Goal: Task Accomplishment & Management: Manage account settings

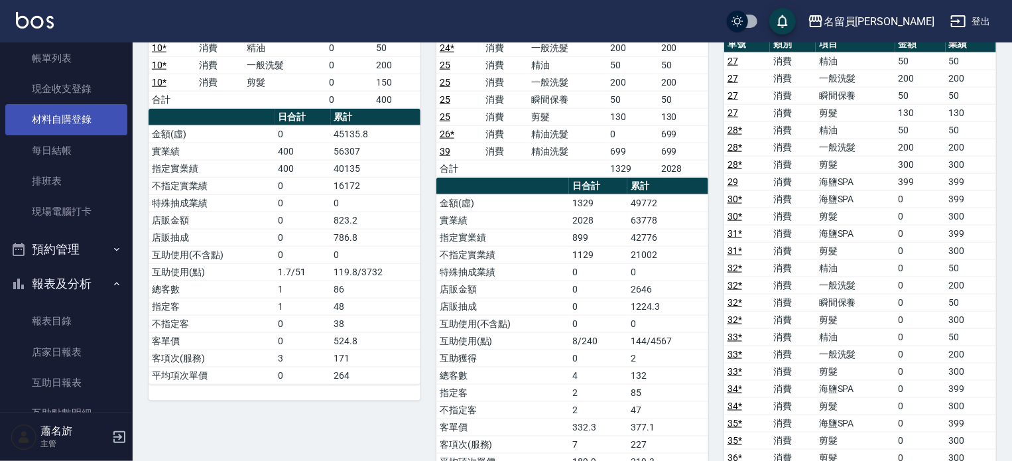
scroll to position [66, 0]
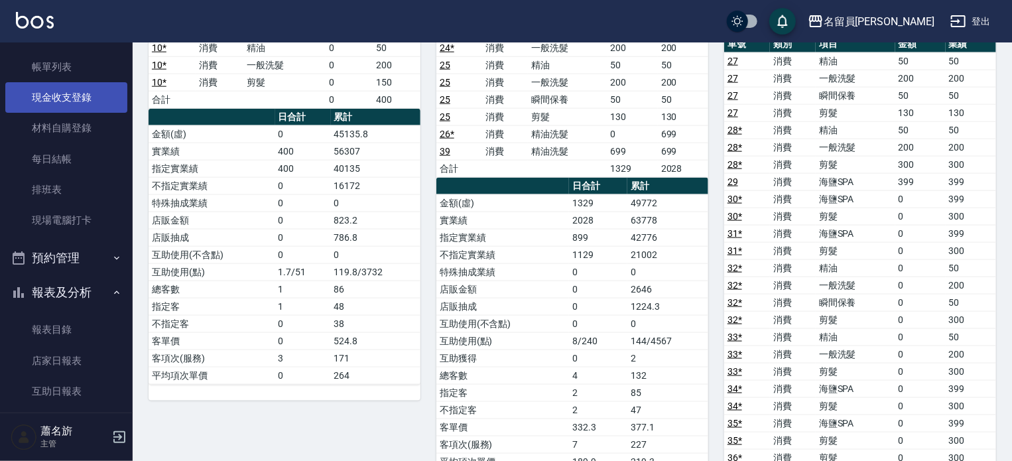
click at [92, 91] on link "現金收支登錄" at bounding box center [66, 97] width 122 height 30
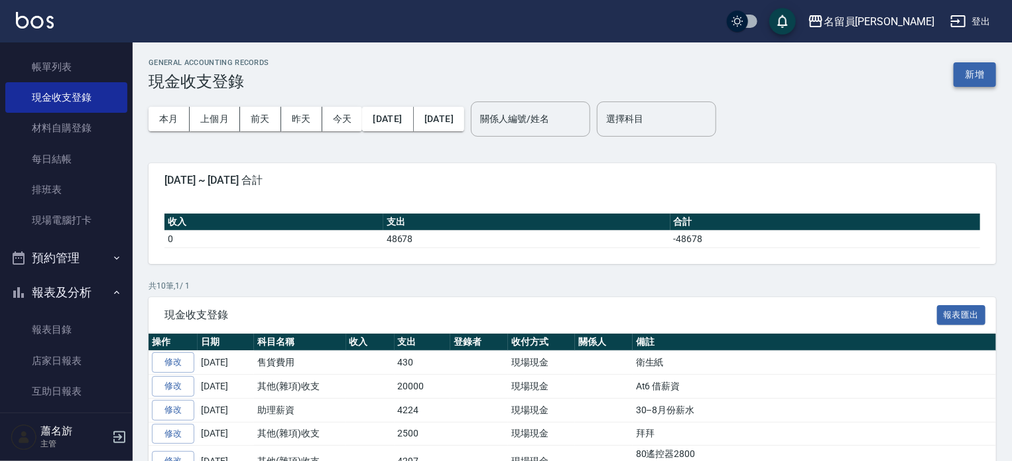
click at [977, 68] on button "新增" at bounding box center [974, 74] width 42 height 25
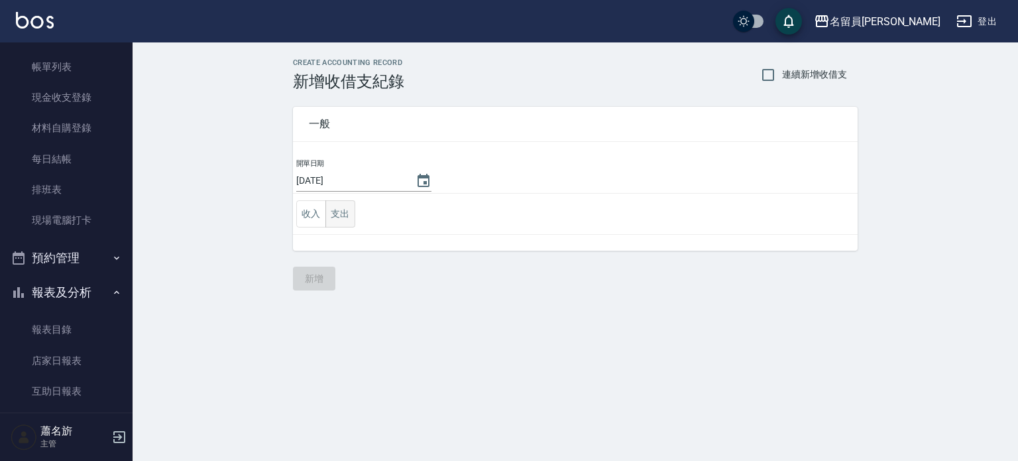
click at [342, 210] on button "支出" at bounding box center [340, 213] width 30 height 27
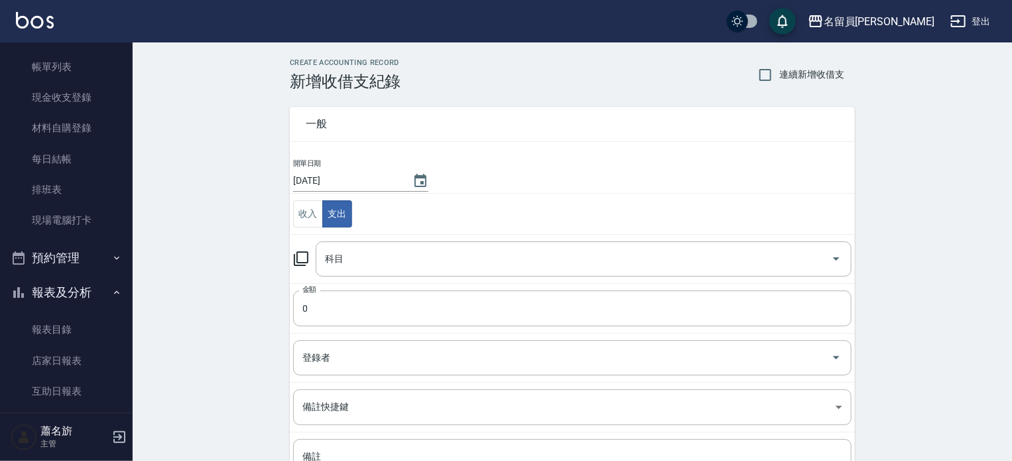
drag, startPoint x: 310, startPoint y: 215, endPoint x: 343, endPoint y: 237, distance: 39.7
click at [310, 214] on button "收入" at bounding box center [308, 213] width 30 height 27
drag, startPoint x: 369, startPoint y: 253, endPoint x: 375, endPoint y: 269, distance: 17.8
click at [370, 253] on input "科目" at bounding box center [573, 258] width 504 height 23
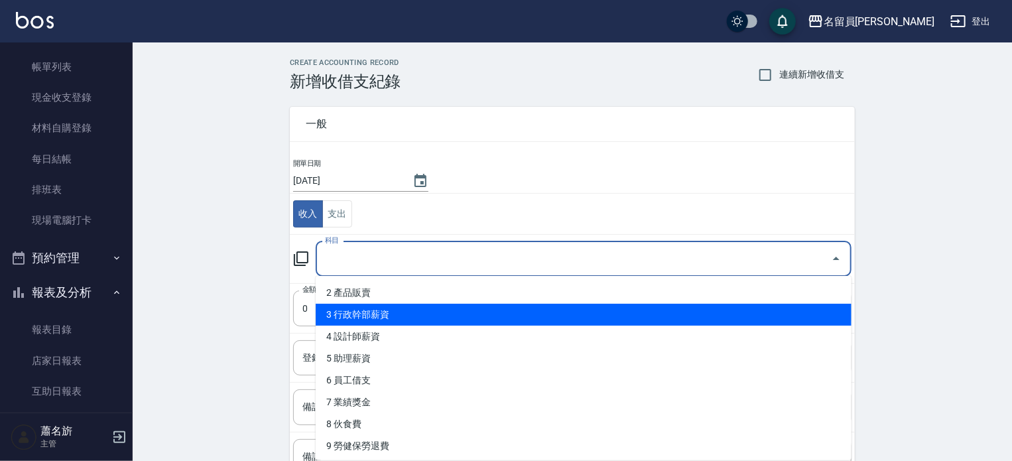
scroll to position [66, 0]
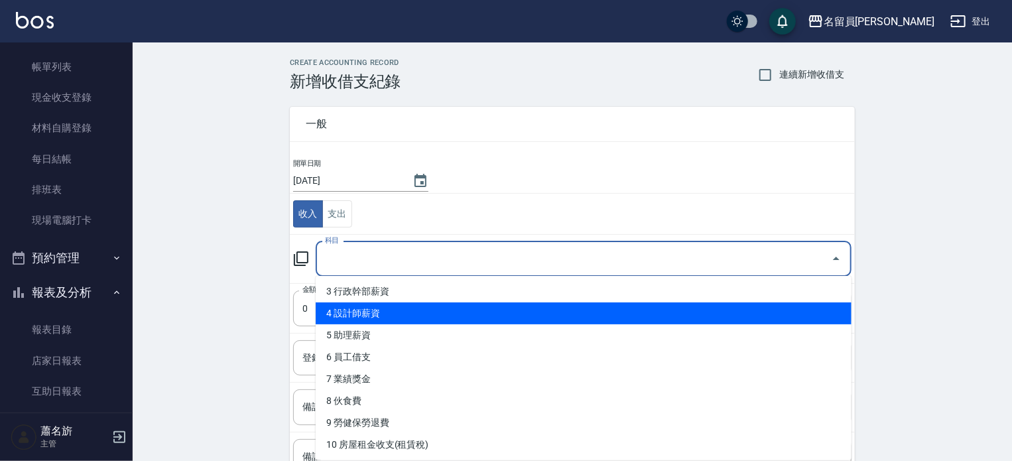
drag, startPoint x: 426, startPoint y: 312, endPoint x: 413, endPoint y: 332, distance: 23.5
click at [426, 313] on li "4 設計師薪資" at bounding box center [584, 313] width 536 height 22
type input "4 設計師薪資"
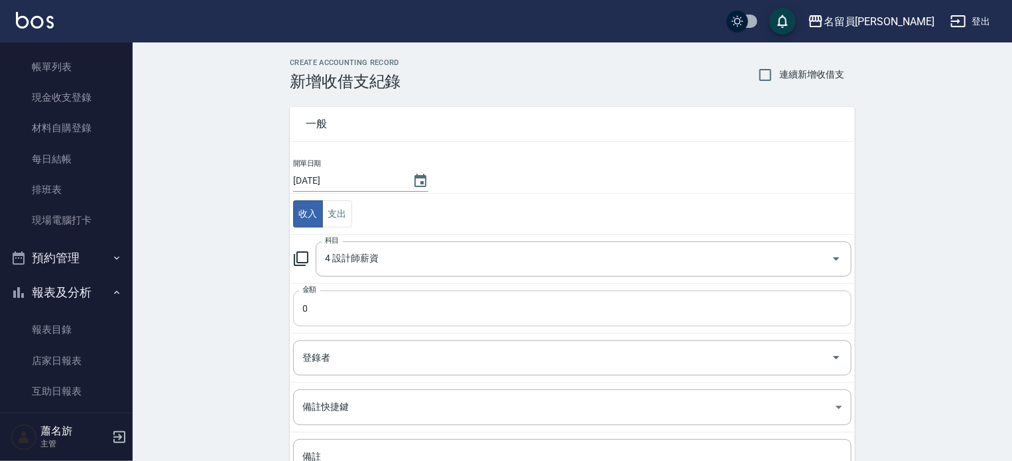
drag, startPoint x: 413, startPoint y: 332, endPoint x: 374, endPoint y: 317, distance: 42.0
click at [378, 317] on input "0" at bounding box center [572, 308] width 558 height 36
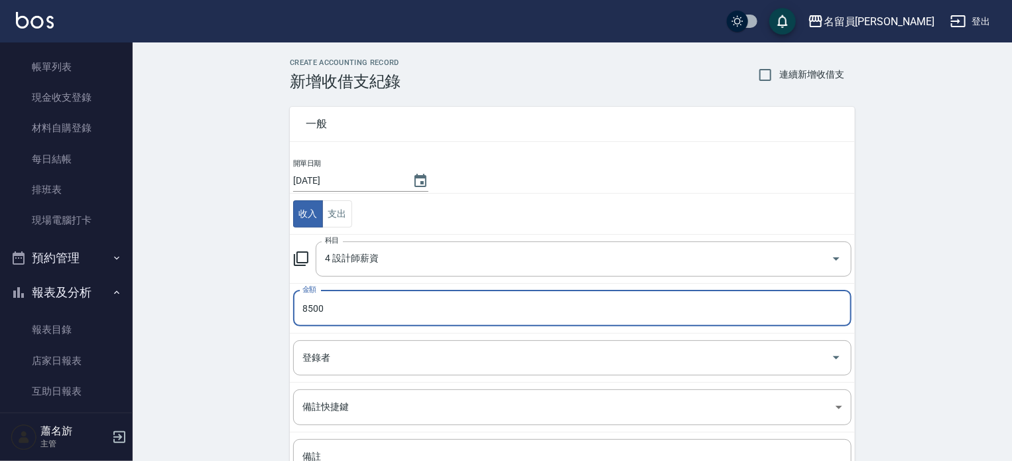
type input "8500"
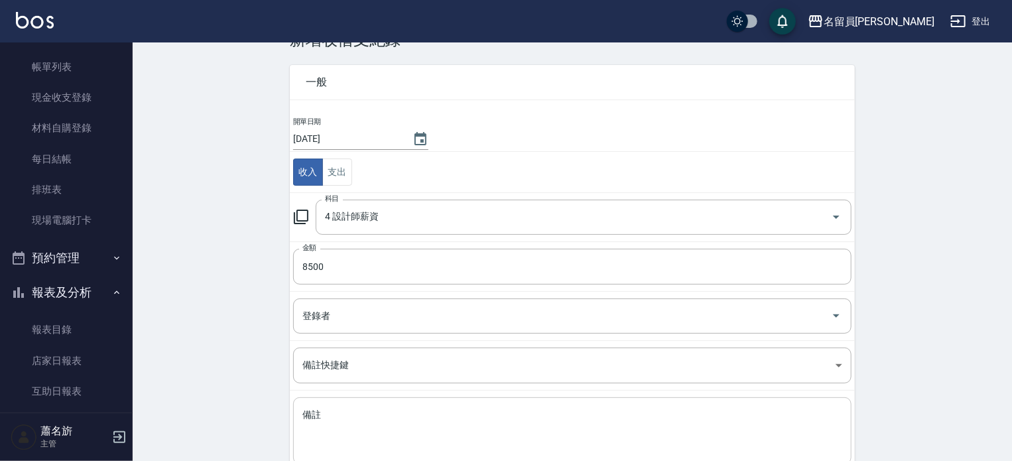
scroll to position [123, 0]
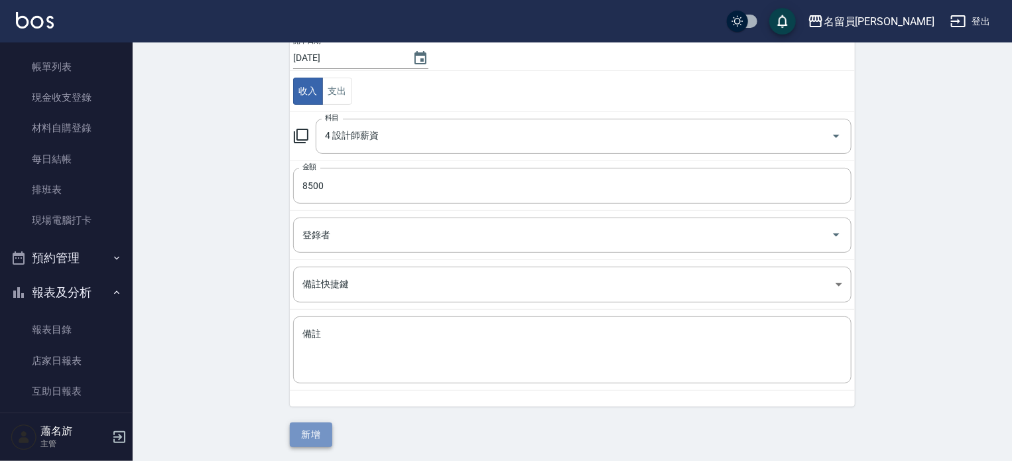
click at [327, 430] on button "新增" at bounding box center [311, 434] width 42 height 25
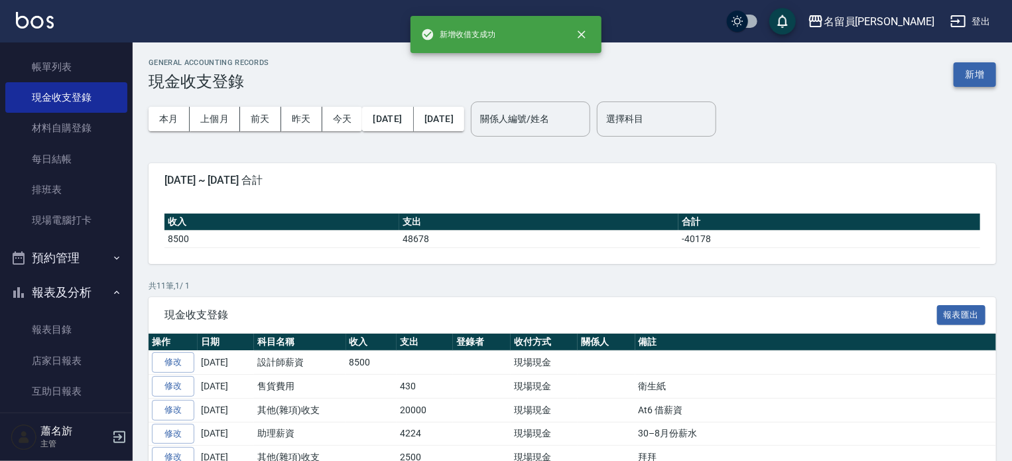
click at [966, 70] on button "新增" at bounding box center [974, 74] width 42 height 25
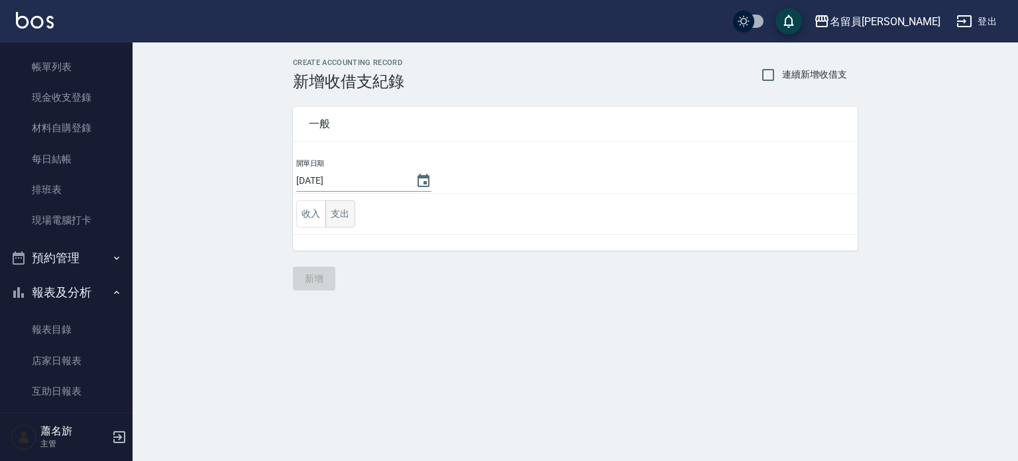
click at [354, 217] on button "支出" at bounding box center [340, 213] width 30 height 27
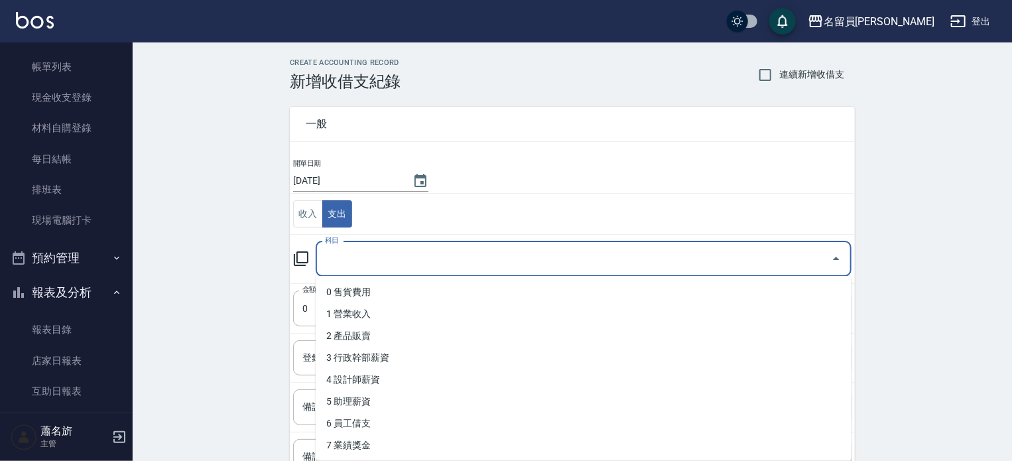
click at [359, 259] on input "科目" at bounding box center [573, 258] width 504 height 23
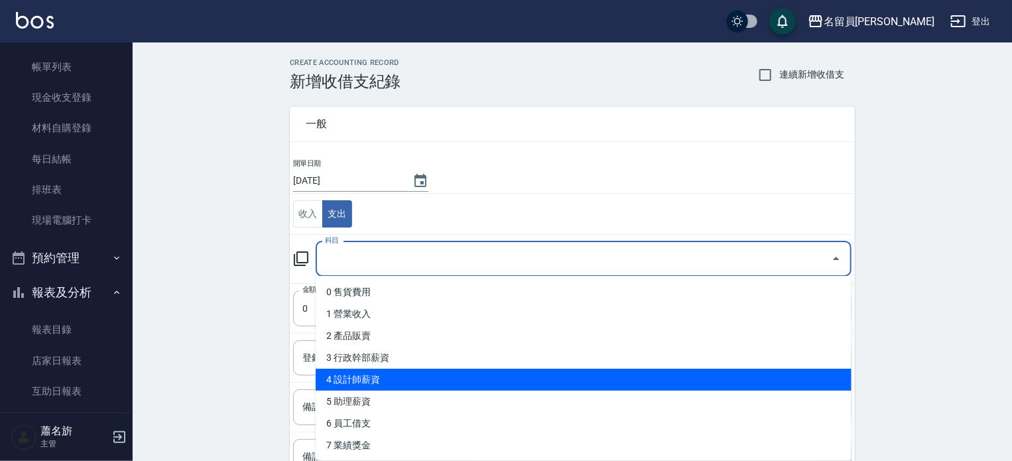
click at [367, 383] on li "4 設計師薪資" at bounding box center [584, 380] width 536 height 22
type input "4 設計師薪資"
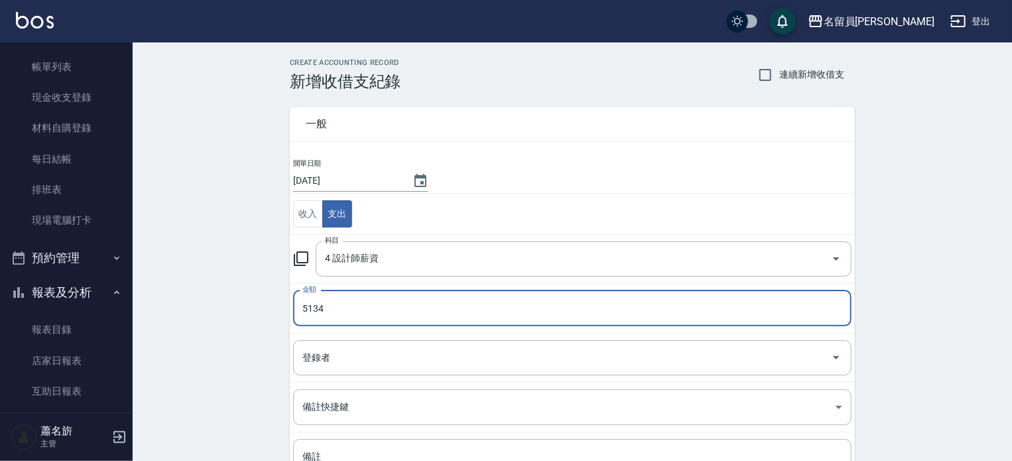
type input "5134"
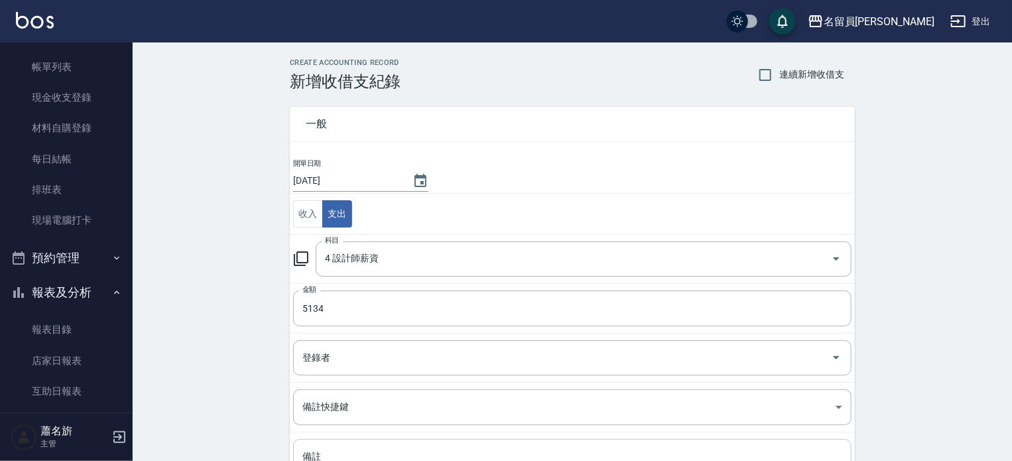
scroll to position [123, 0]
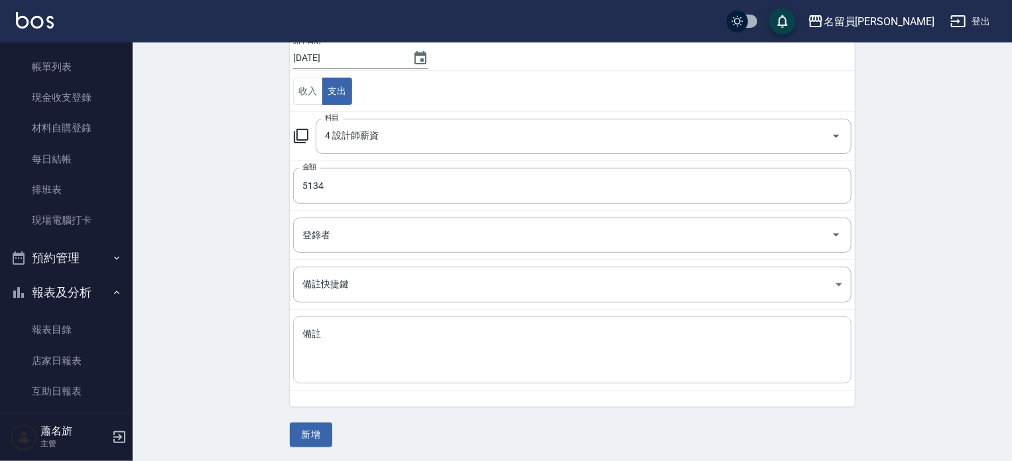
click at [393, 368] on textarea "備註" at bounding box center [572, 349] width 540 height 45
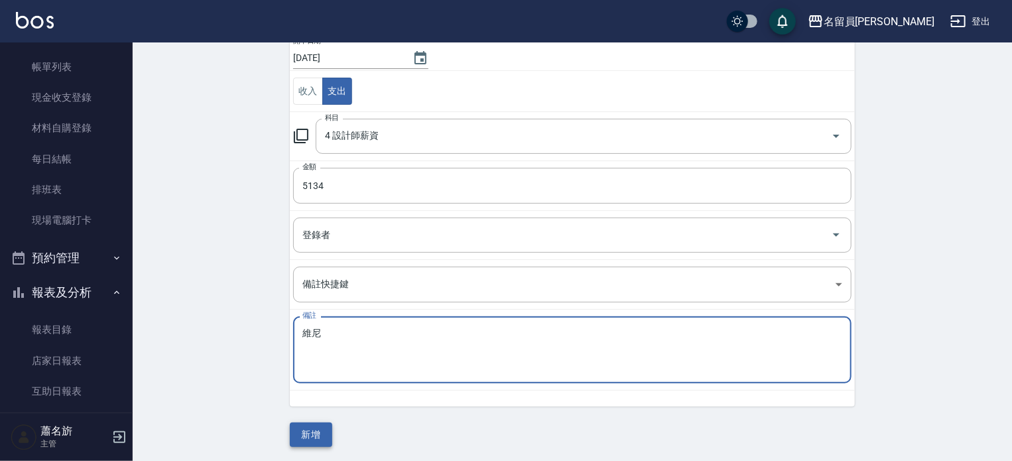
type textarea "維尼"
click at [316, 431] on button "新增" at bounding box center [311, 434] width 42 height 25
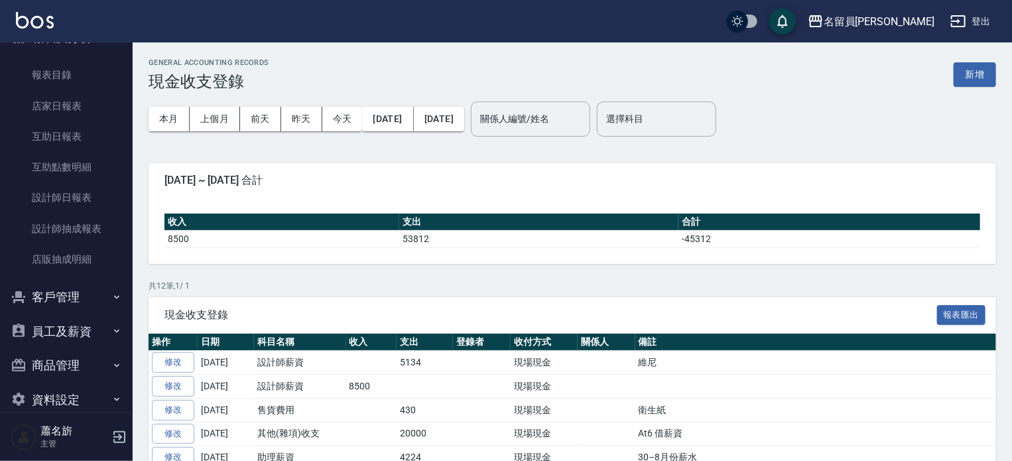
scroll to position [331, 0]
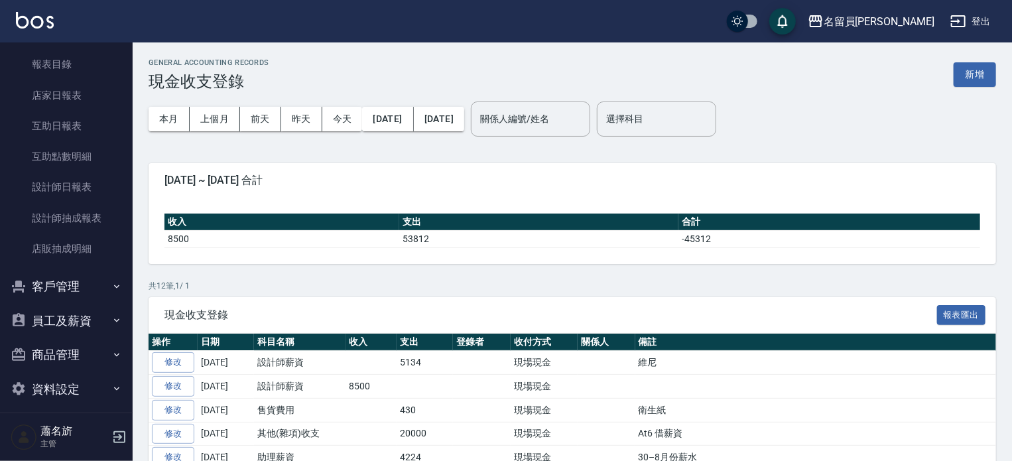
click at [87, 323] on button "員工及薪資" at bounding box center [66, 321] width 122 height 34
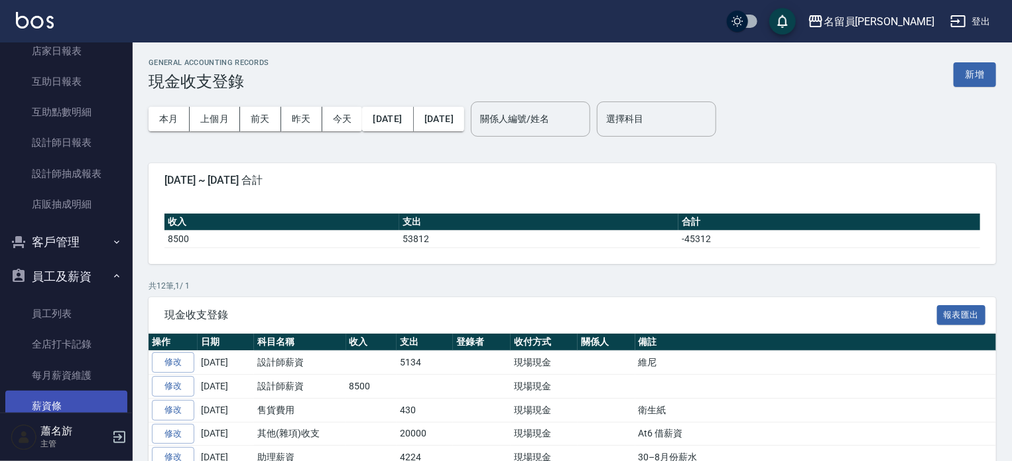
scroll to position [464, 0]
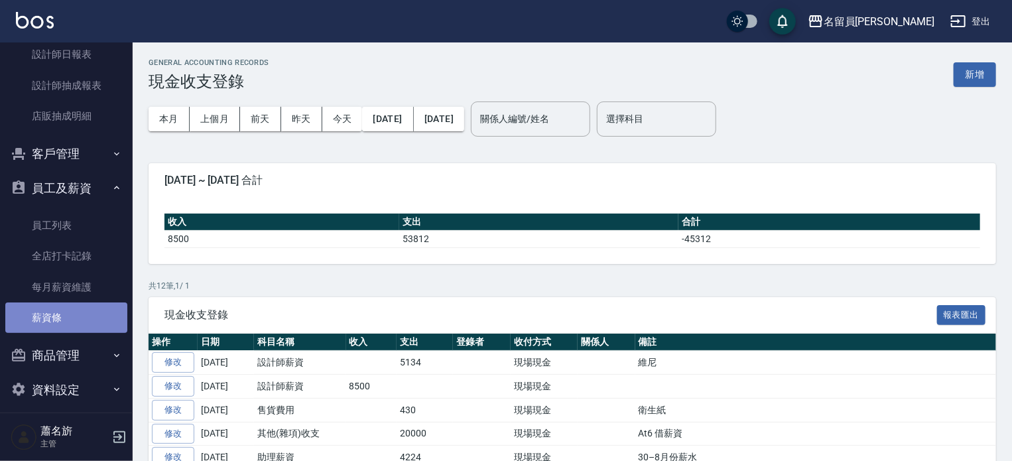
click at [71, 310] on link "薪資條" at bounding box center [66, 317] width 122 height 30
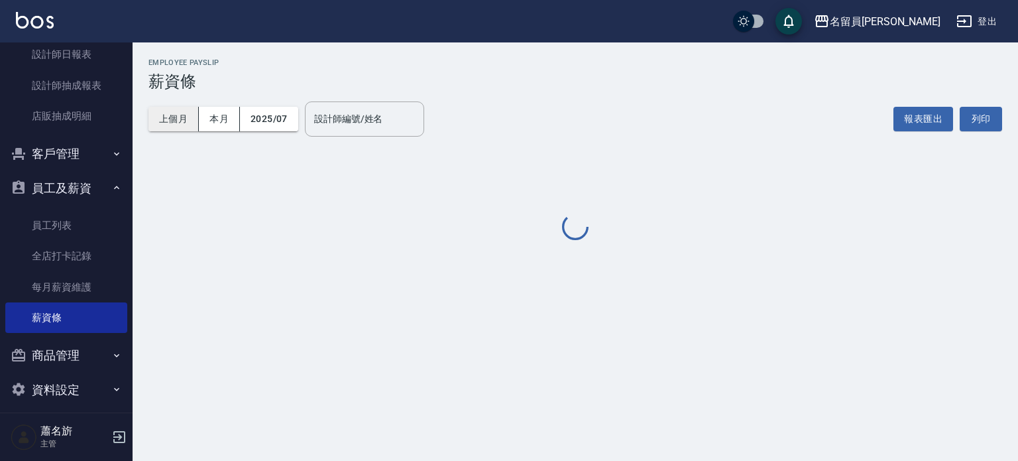
click at [180, 122] on button "上個月" at bounding box center [173, 119] width 50 height 25
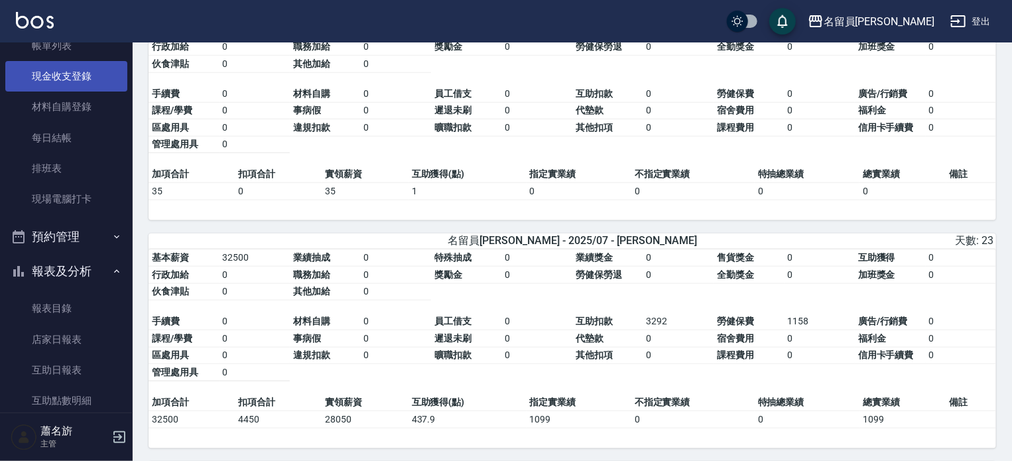
scroll to position [66, 0]
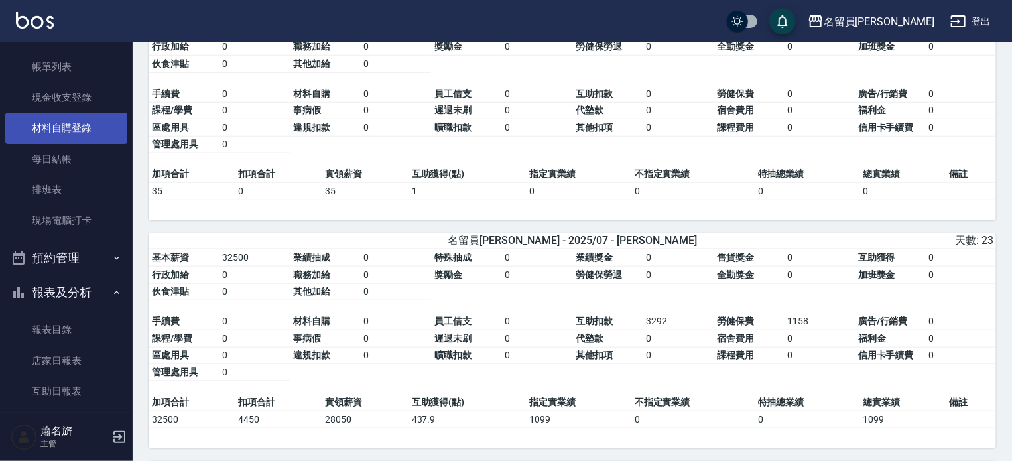
click at [72, 113] on link "材料自購登錄" at bounding box center [66, 128] width 122 height 30
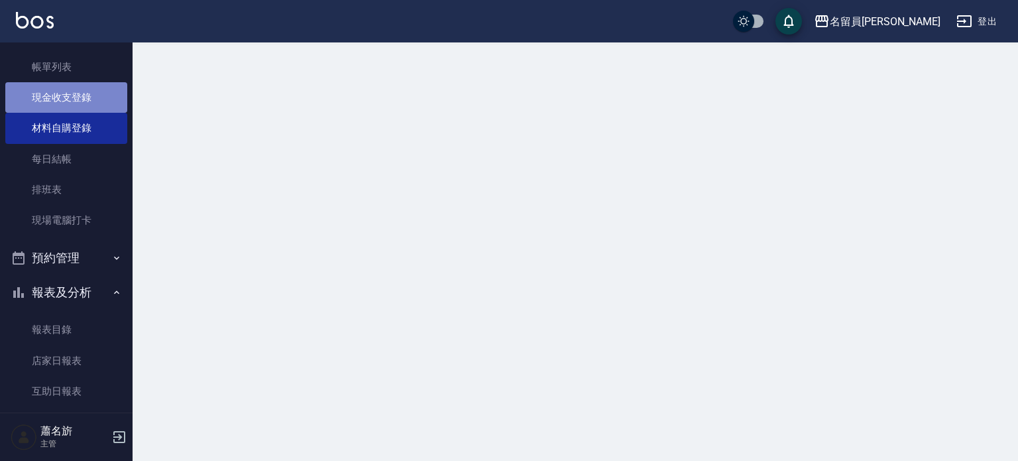
click at [95, 93] on link "現金收支登錄" at bounding box center [66, 97] width 122 height 30
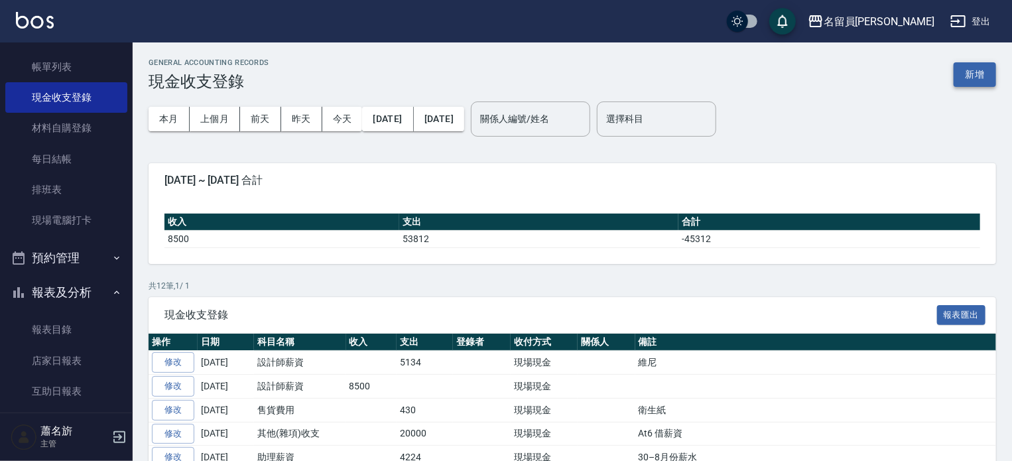
click at [961, 68] on button "新增" at bounding box center [974, 74] width 42 height 25
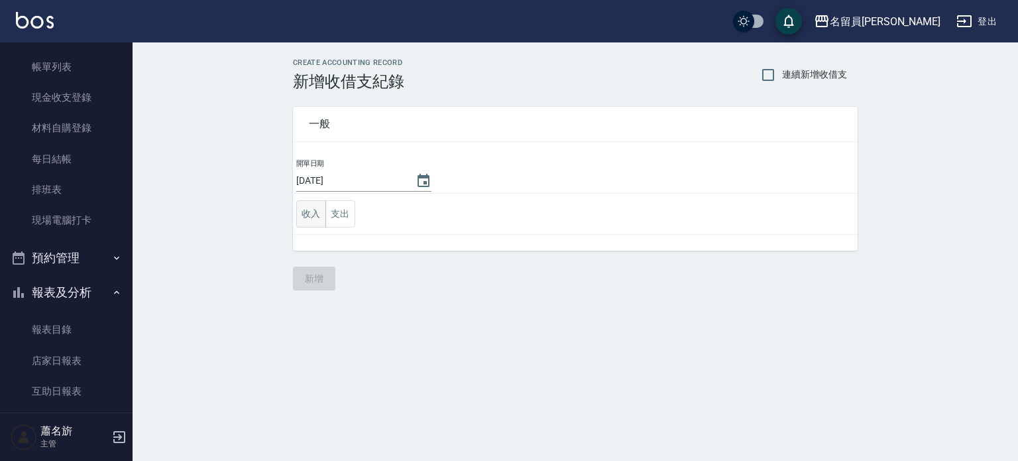
drag, startPoint x: 310, startPoint y: 214, endPoint x: 320, endPoint y: 213, distance: 9.3
click at [314, 213] on button "收入" at bounding box center [311, 213] width 30 height 27
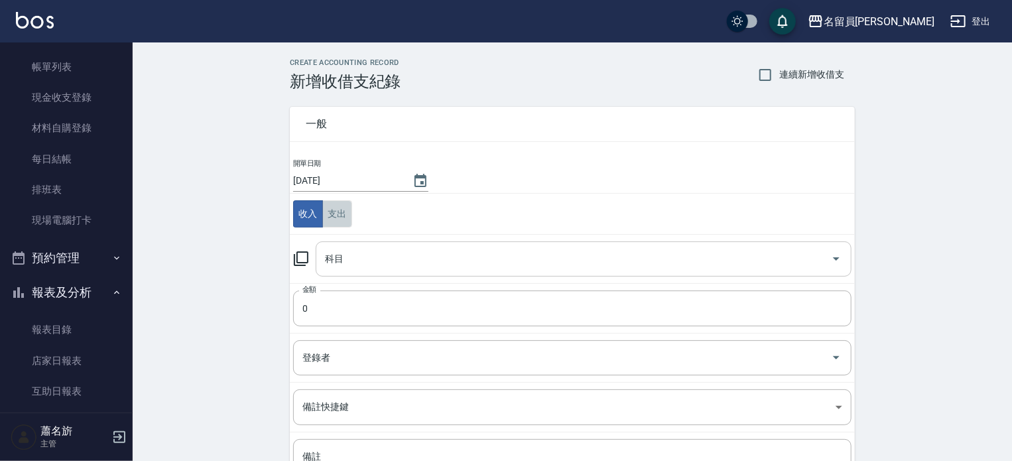
drag, startPoint x: 333, startPoint y: 214, endPoint x: 339, endPoint y: 247, distance: 33.7
click at [337, 217] on button "支出" at bounding box center [337, 213] width 30 height 27
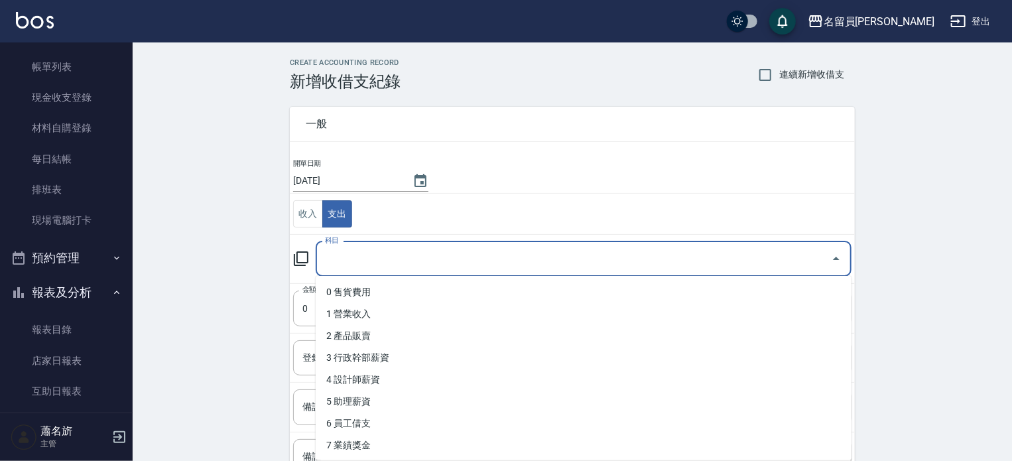
drag, startPoint x: 337, startPoint y: 257, endPoint x: 400, endPoint y: 286, distance: 68.5
click at [341, 257] on input "科目" at bounding box center [573, 258] width 504 height 23
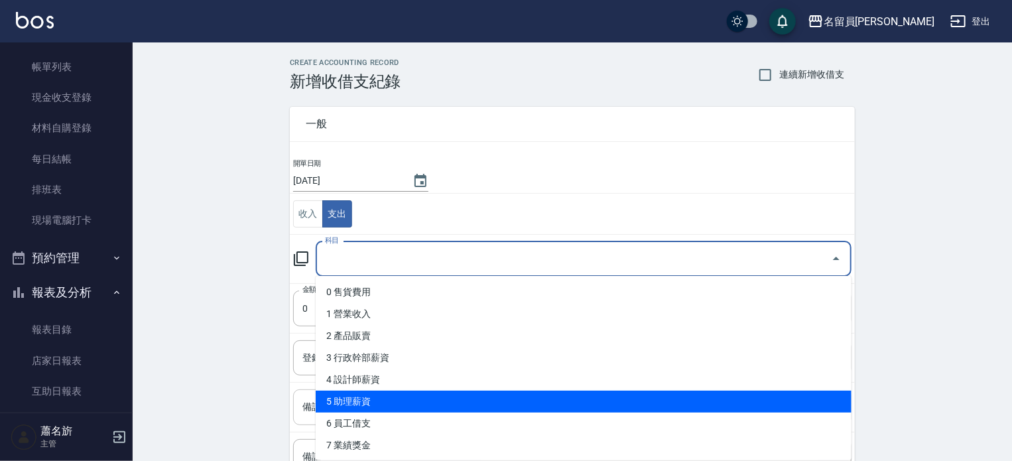
drag, startPoint x: 383, startPoint y: 402, endPoint x: 377, endPoint y: 396, distance: 8.0
click at [384, 402] on li "5 助理薪資" at bounding box center [584, 401] width 536 height 22
type input "5 助理薪資"
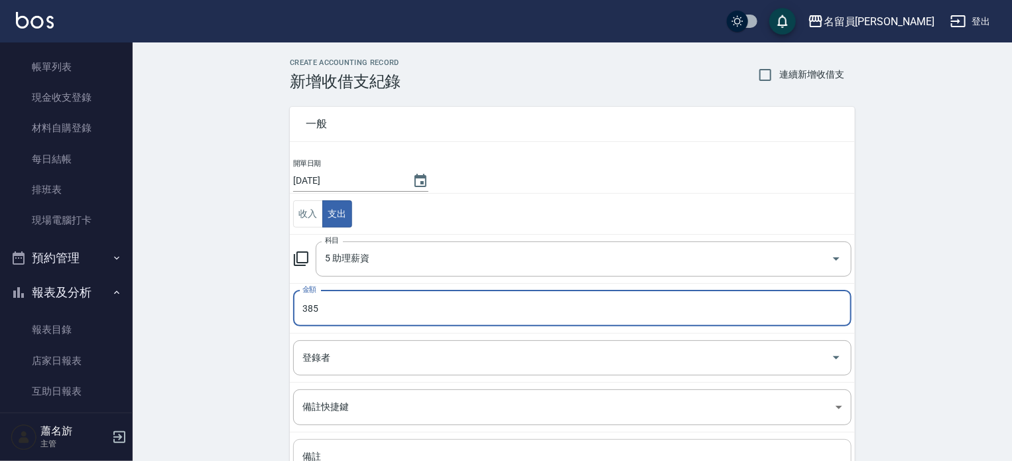
scroll to position [123, 0]
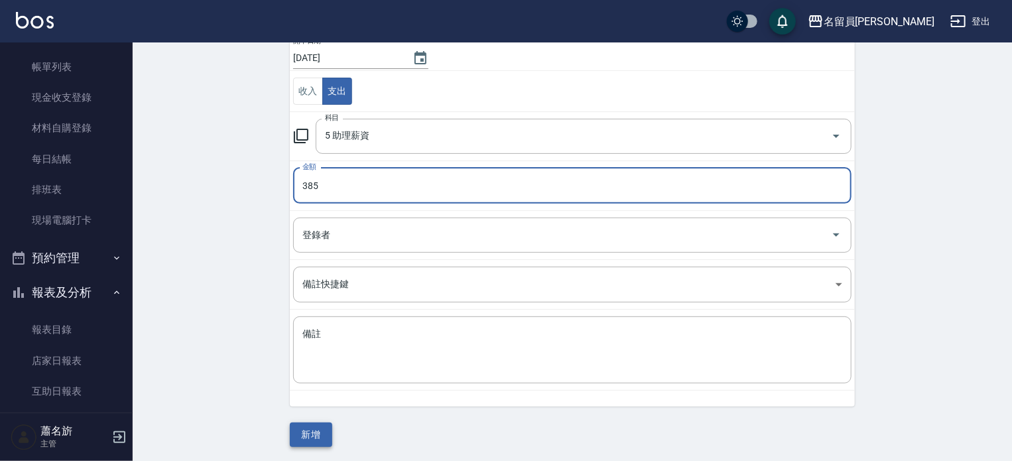
type input "385"
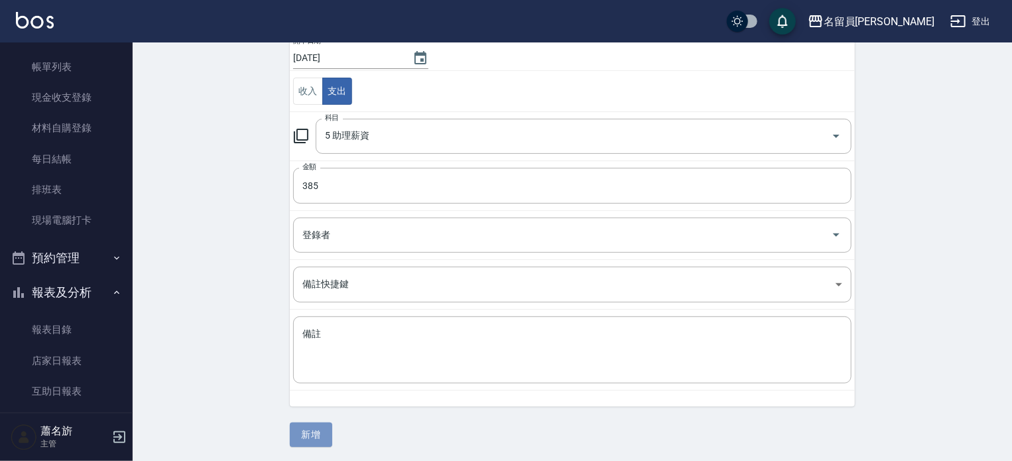
click at [300, 430] on button "新增" at bounding box center [311, 434] width 42 height 25
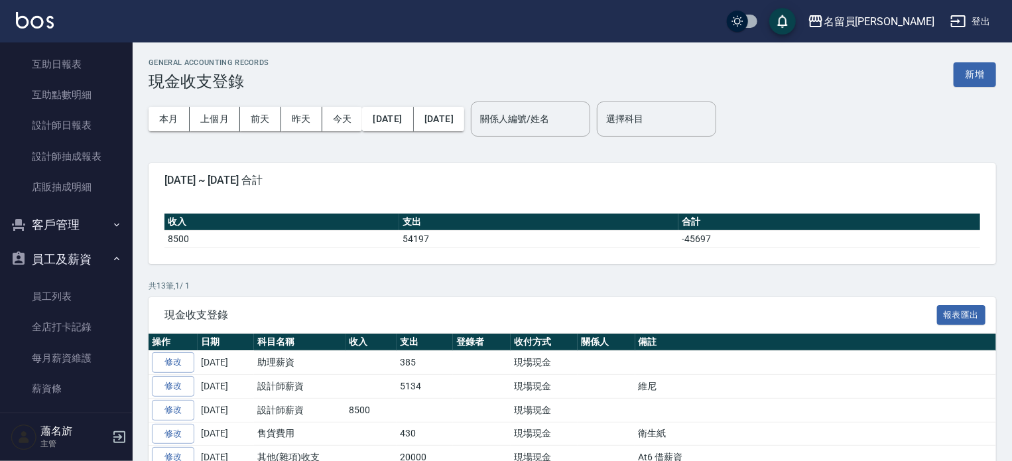
scroll to position [473, 0]
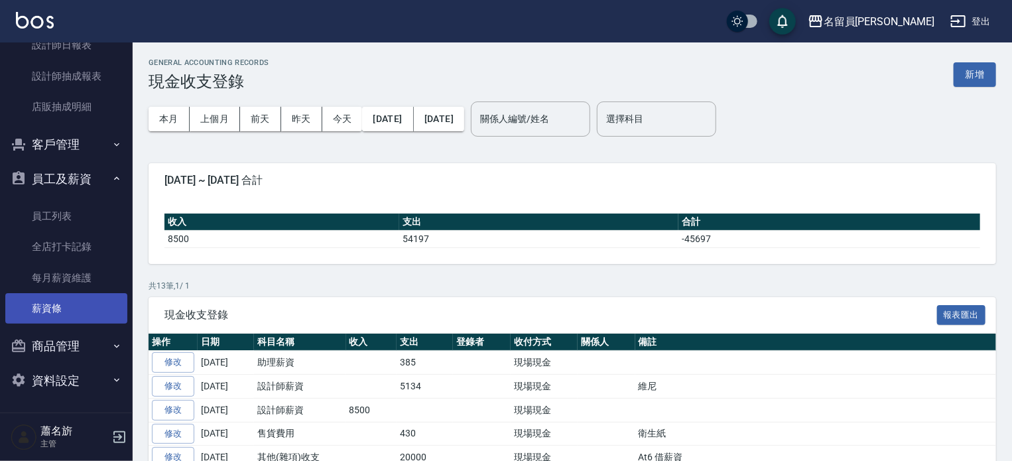
click at [62, 307] on link "薪資條" at bounding box center [66, 308] width 122 height 30
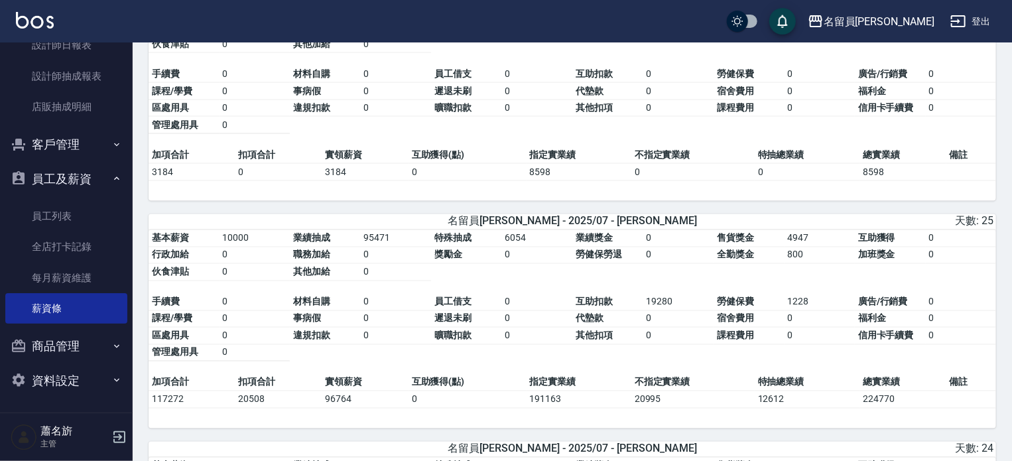
scroll to position [3578, 0]
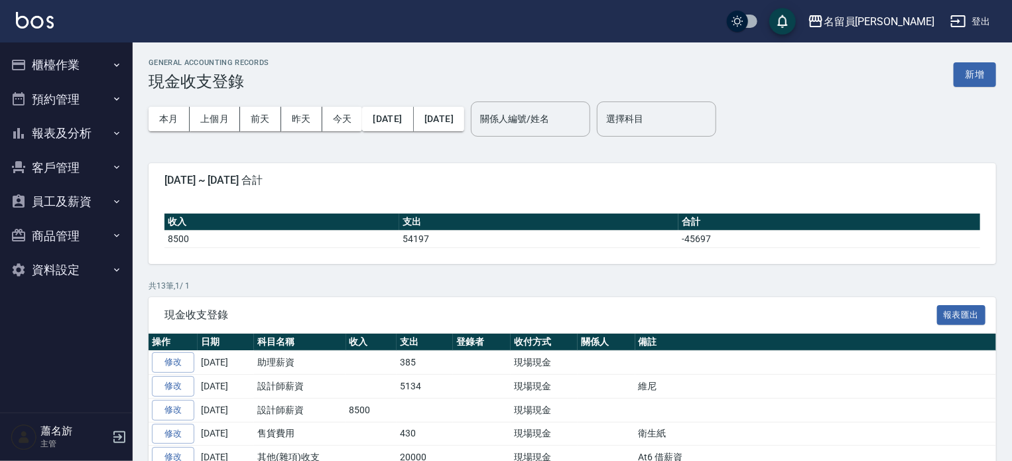
click at [84, 130] on button "報表及分析" at bounding box center [66, 133] width 122 height 34
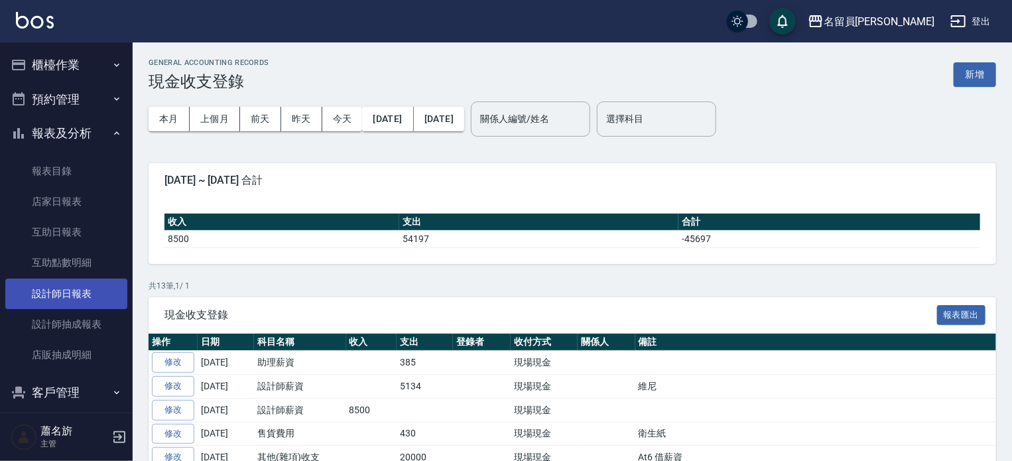
click at [87, 294] on link "設計師日報表" at bounding box center [66, 293] width 122 height 30
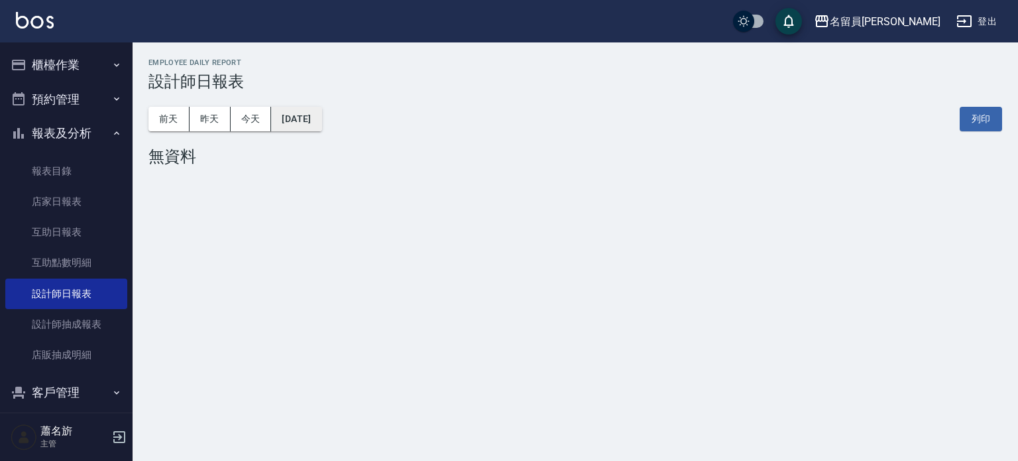
click at [318, 118] on button "[DATE]" at bounding box center [296, 119] width 50 height 25
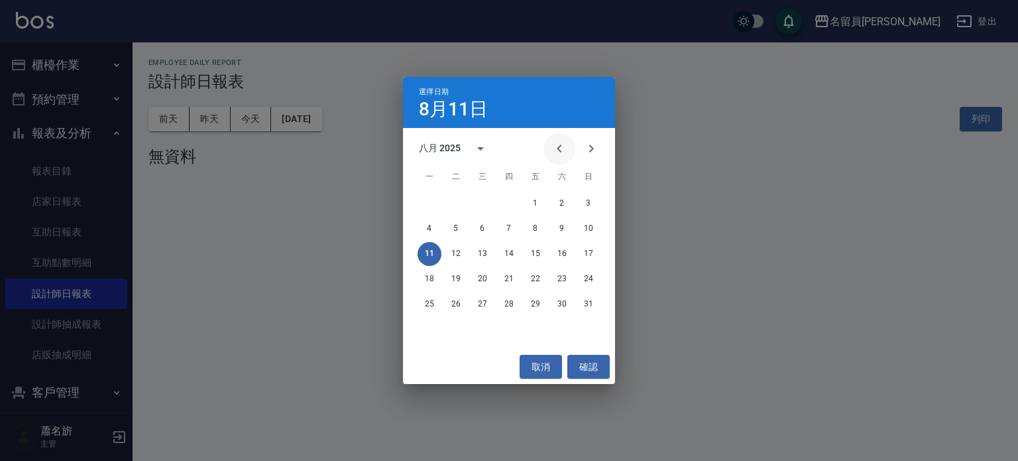
click at [557, 145] on icon "Previous month" at bounding box center [560, 149] width 16 height 16
click at [511, 304] on button "31" at bounding box center [509, 304] width 24 height 24
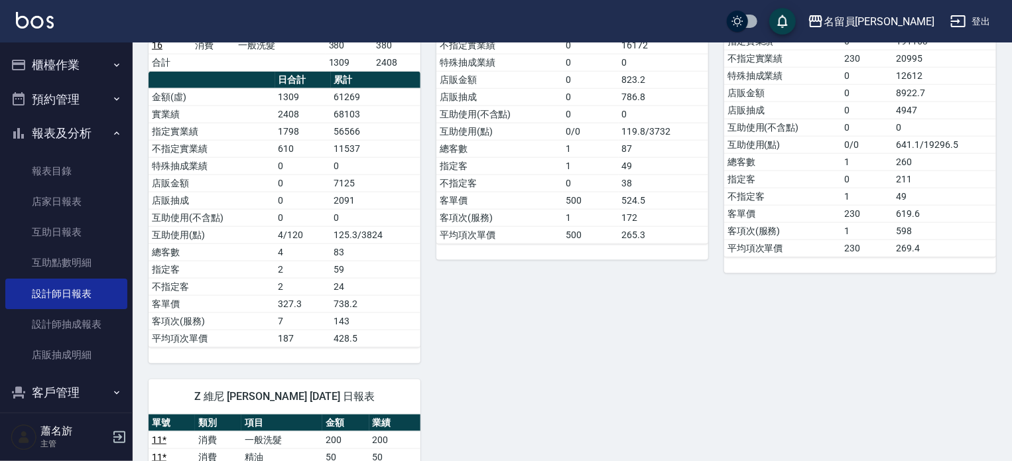
scroll to position [663, 0]
